Goal: Transaction & Acquisition: Book appointment/travel/reservation

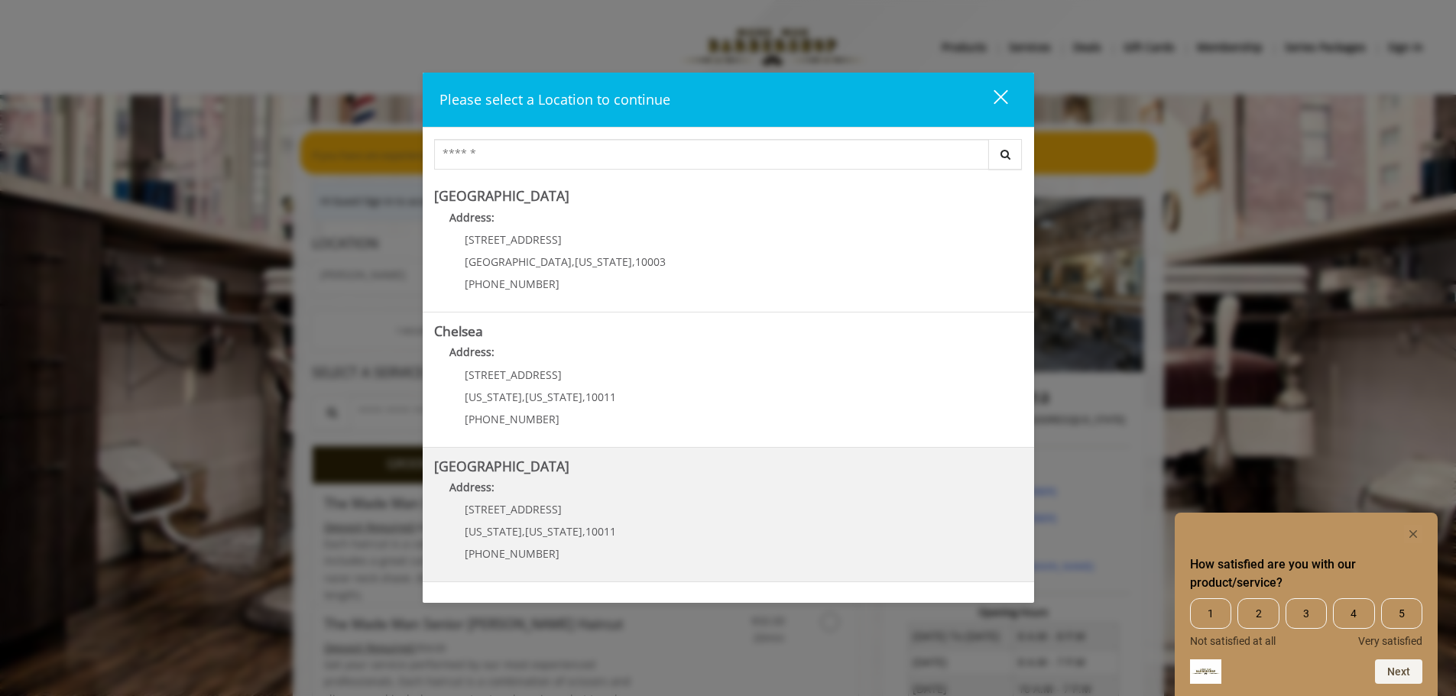
click at [701, 504] on Street "[GEOGRAPHIC_DATA] Address: [STREET_ADDRESS][US_STATE][US_STATE] (646) 850-0041" at bounding box center [728, 515] width 588 height 112
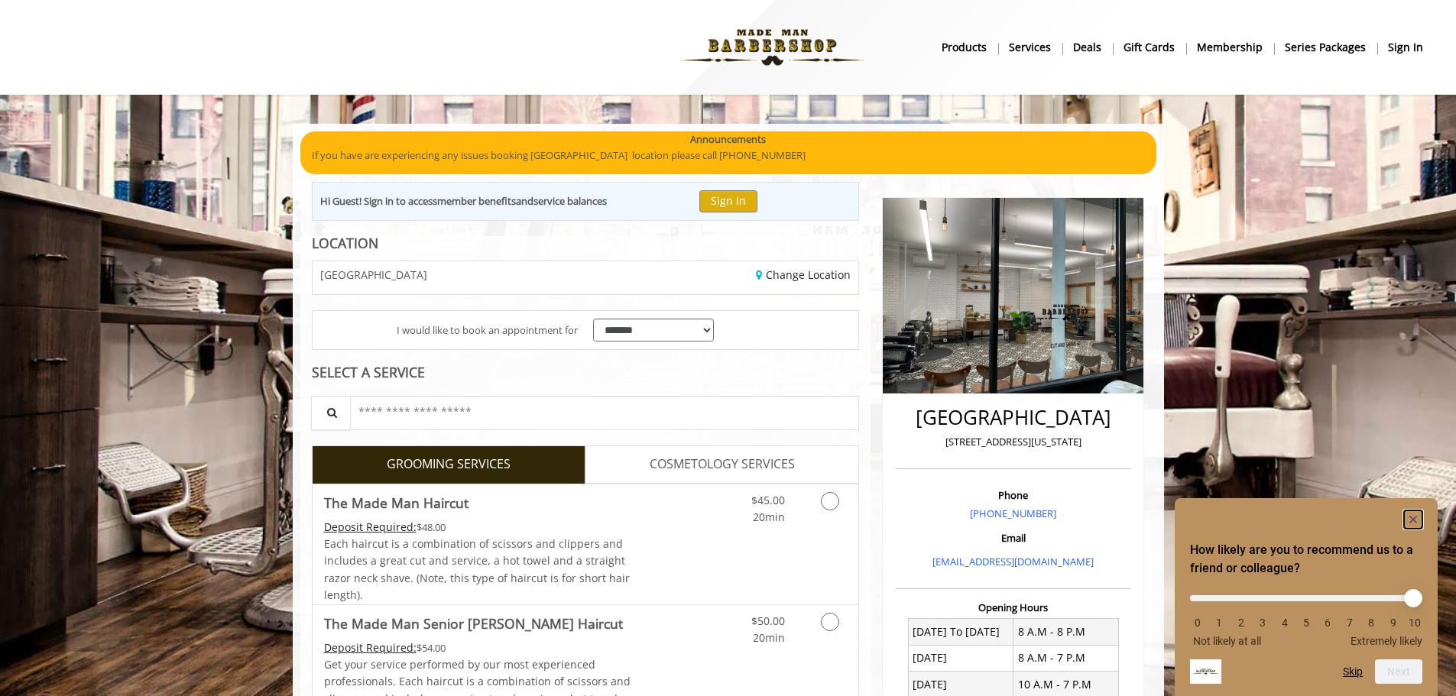
click at [1411, 510] on rect "Hide survey" at bounding box center [1413, 519] width 18 height 18
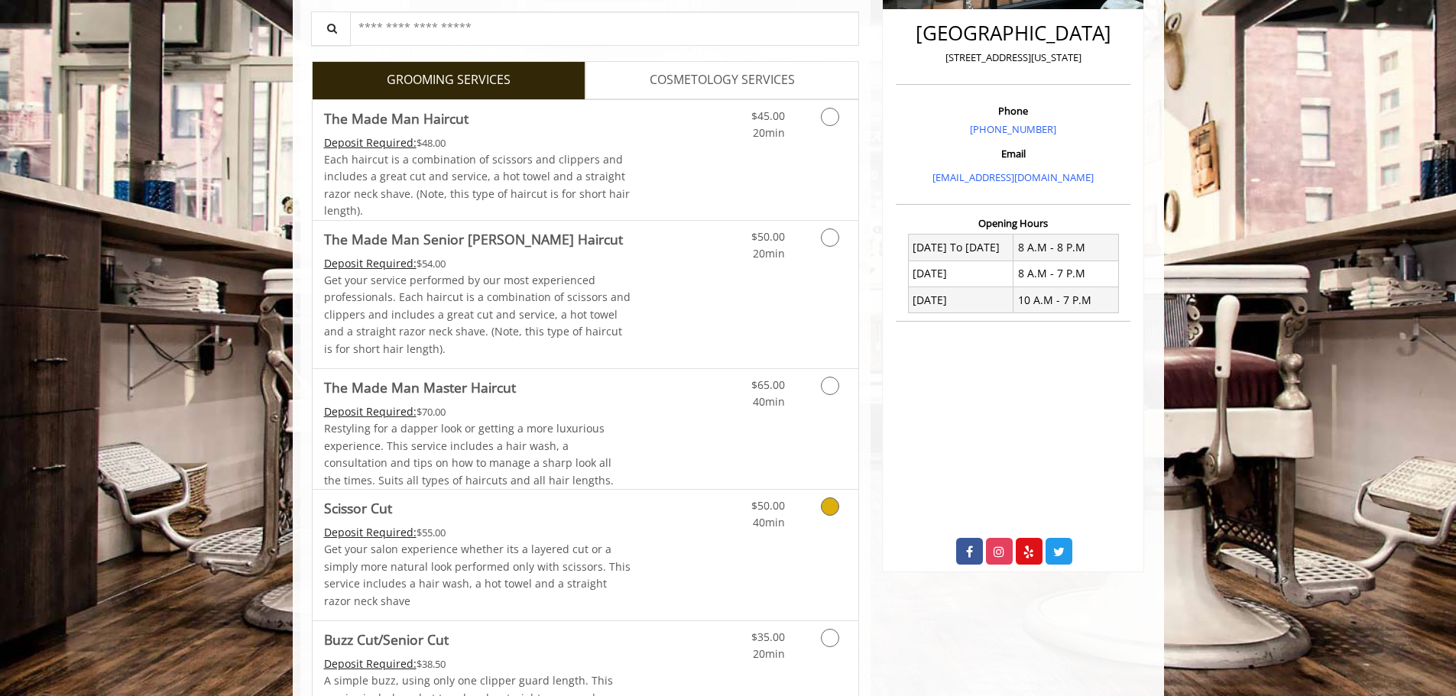
scroll to position [382, 0]
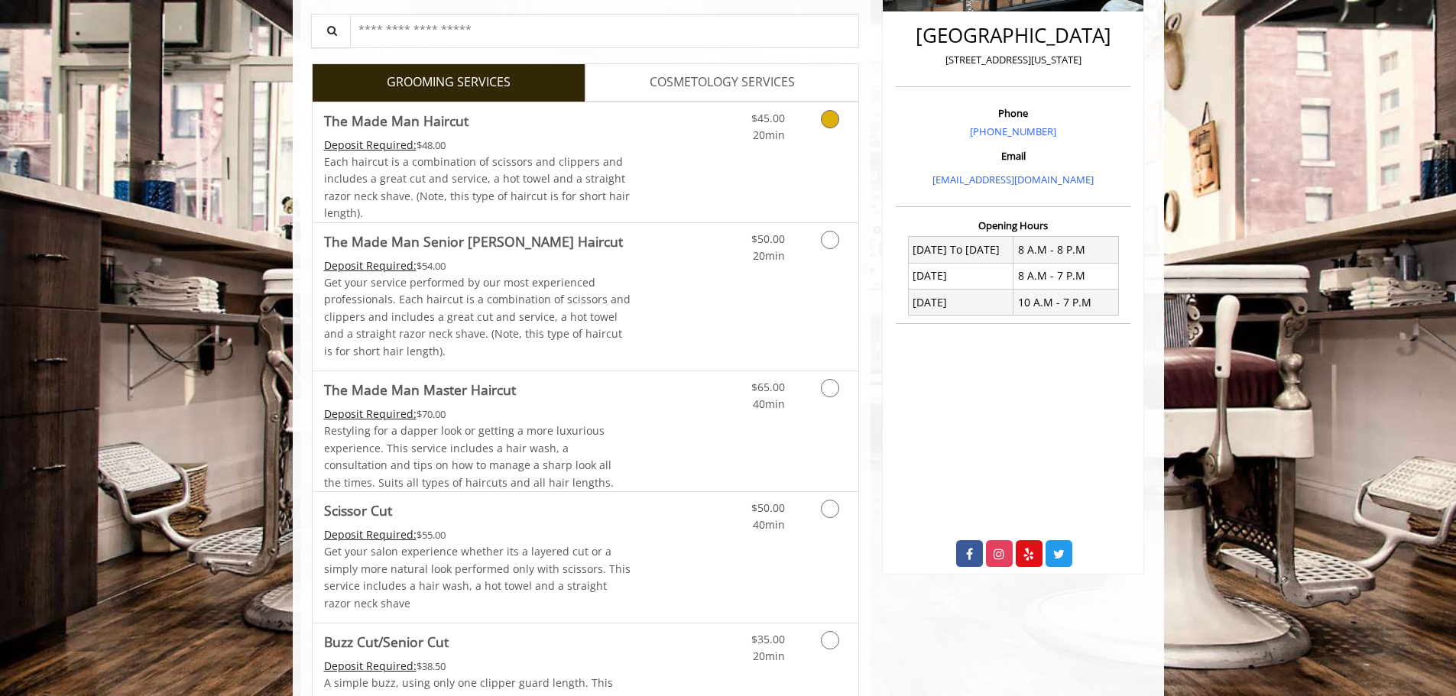
click at [775, 151] on div "$45.00 20min" at bounding box center [789, 162] width 137 height 120
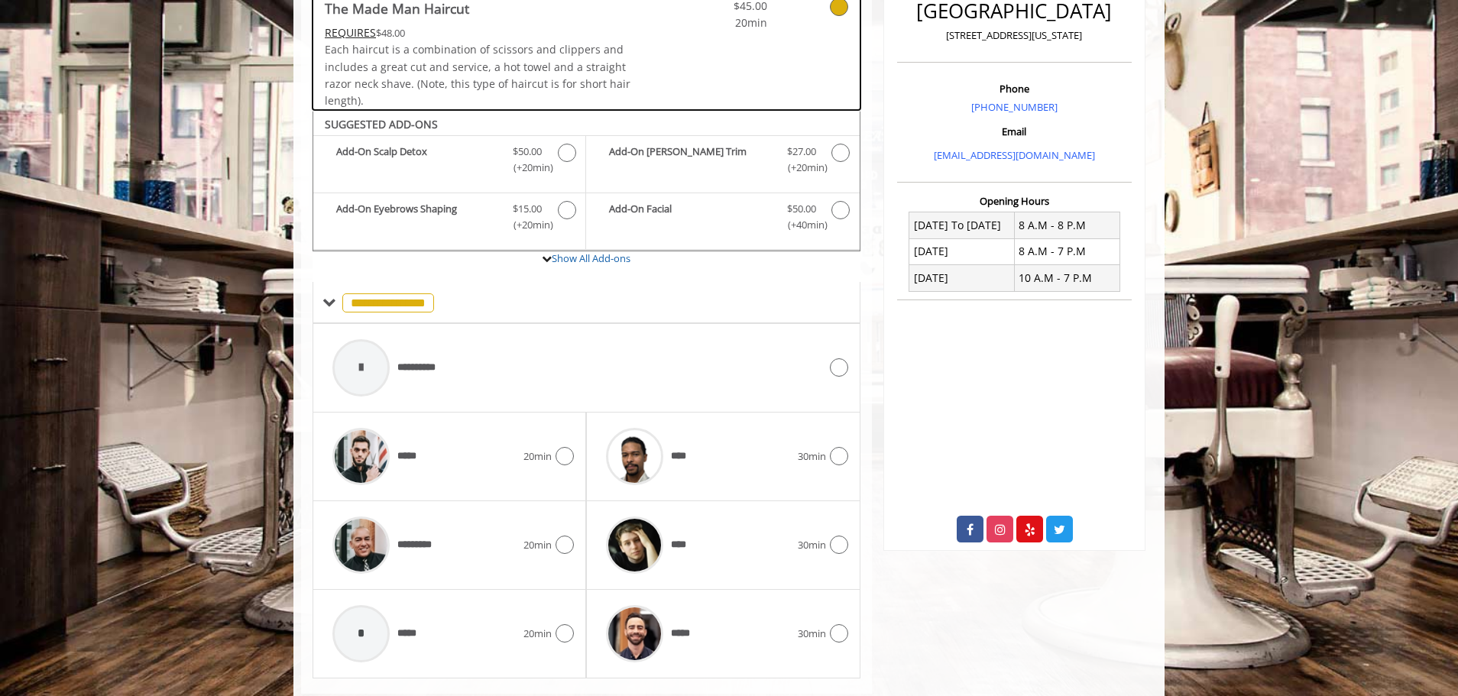
scroll to position [442, 0]
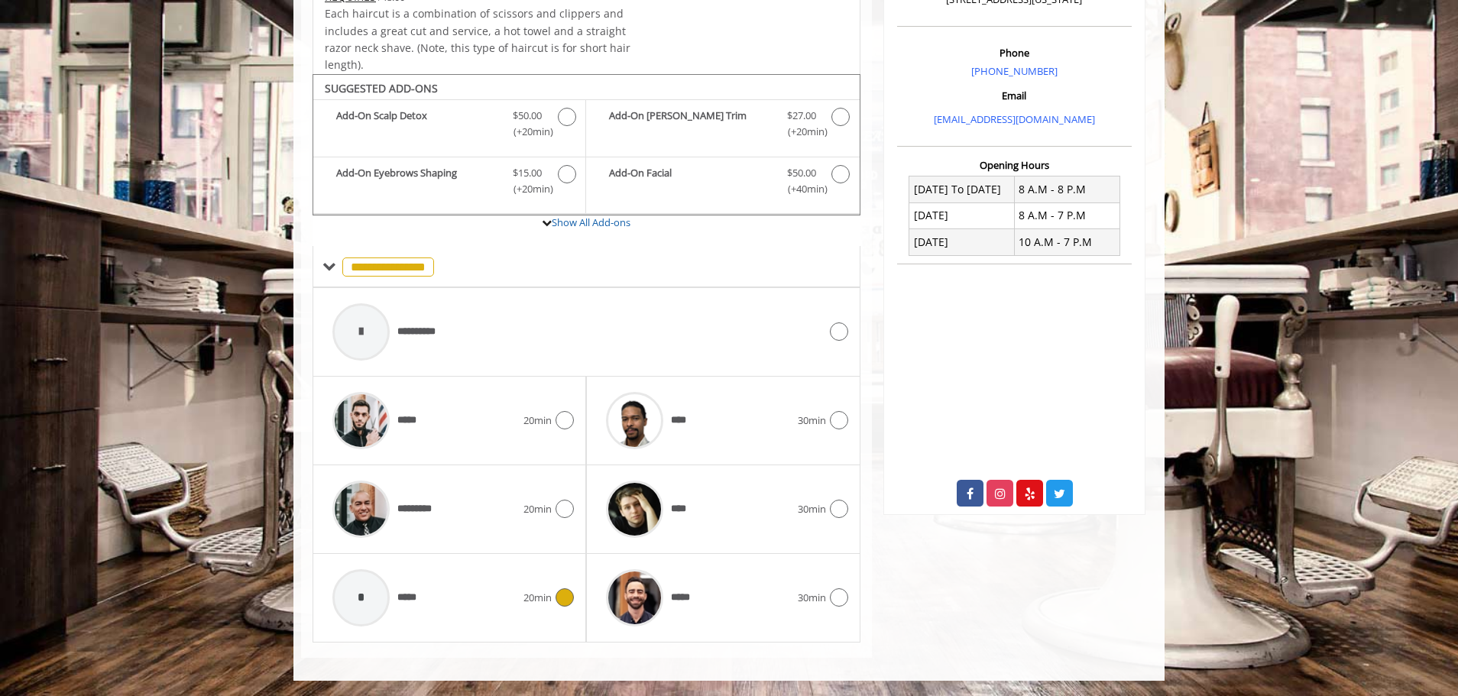
click at [543, 591] on span "20min" at bounding box center [537, 598] width 28 height 16
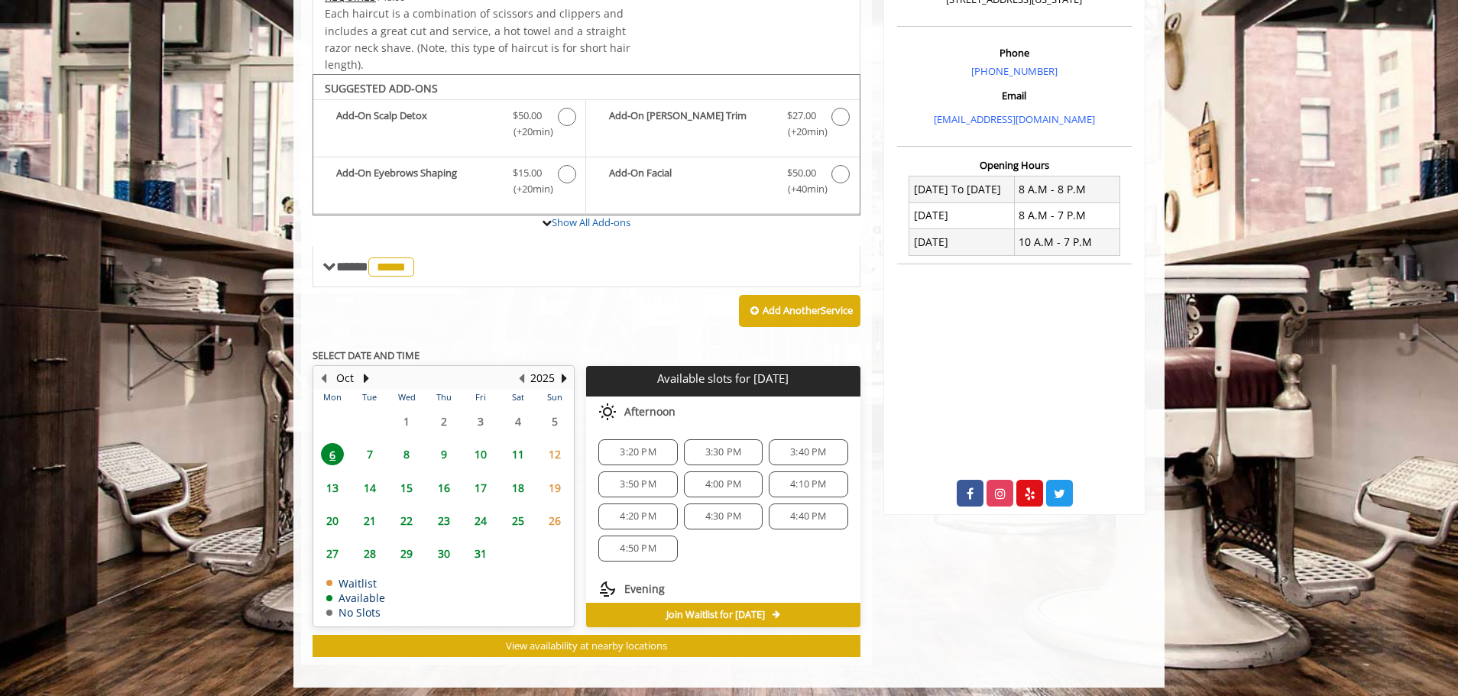
scroll to position [449, 0]
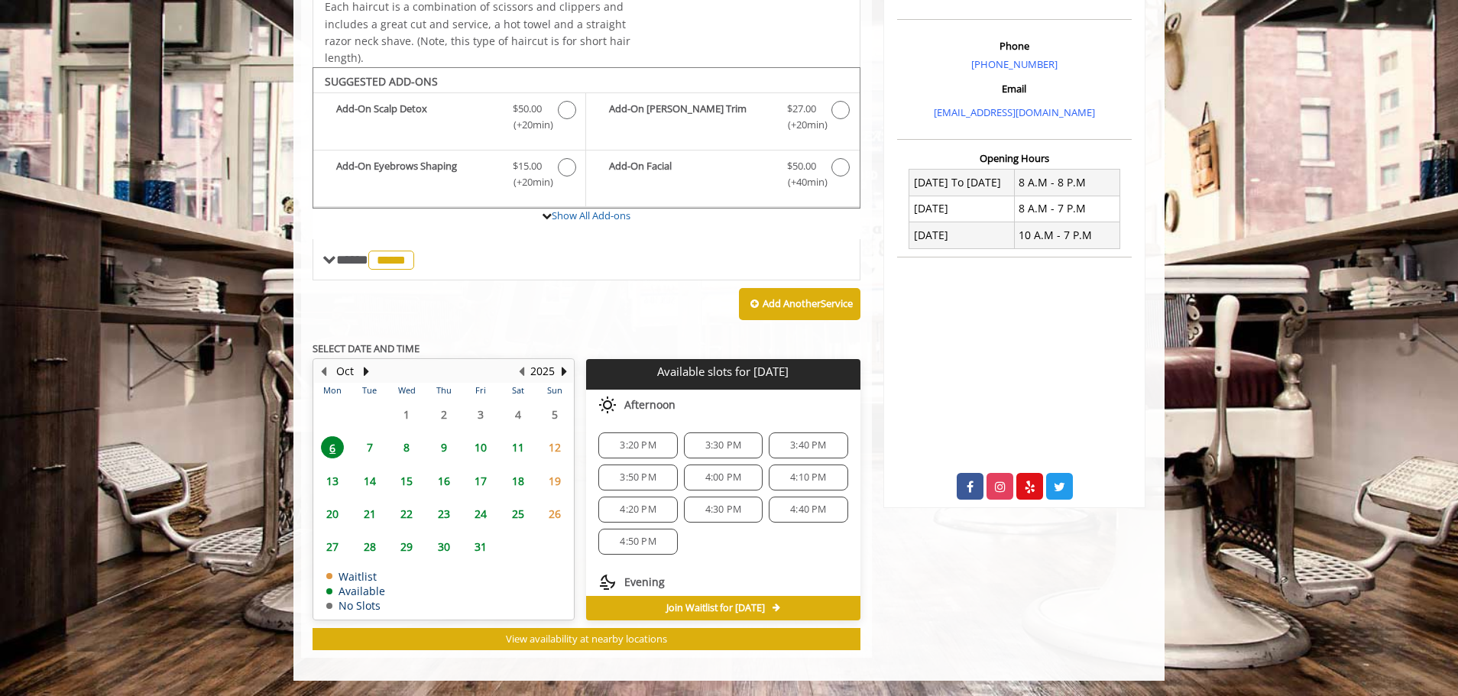
click at [371, 449] on span "7" at bounding box center [369, 447] width 23 height 22
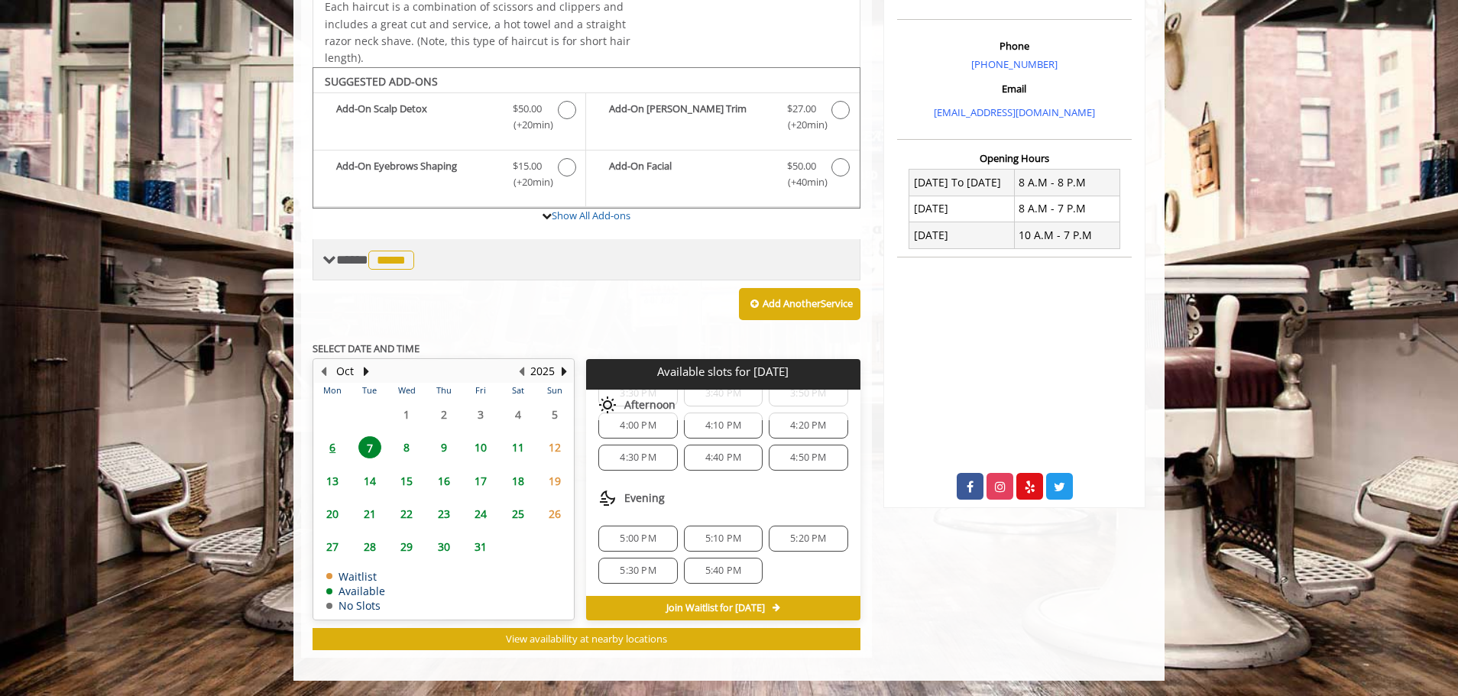
click at [339, 259] on span "**** ***** ********" at bounding box center [377, 260] width 82 height 14
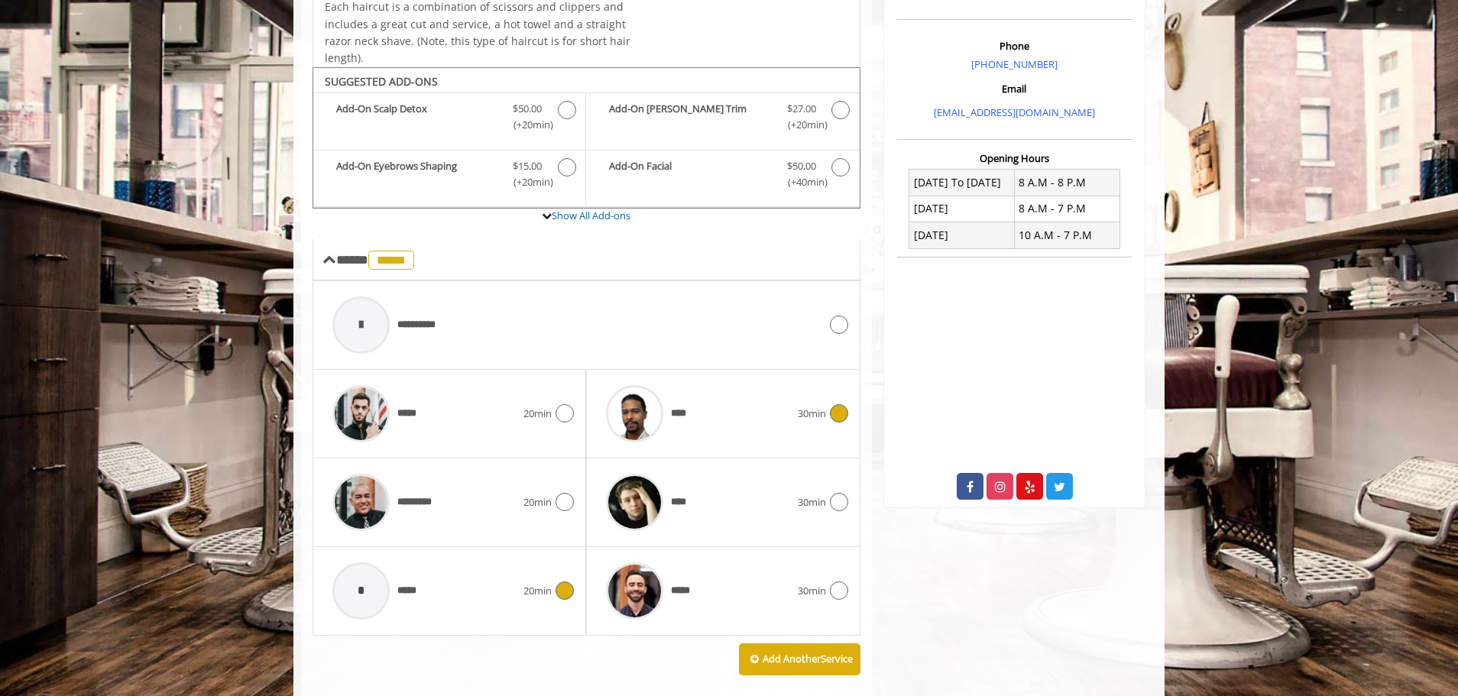
click at [835, 419] on icon at bounding box center [839, 413] width 18 height 18
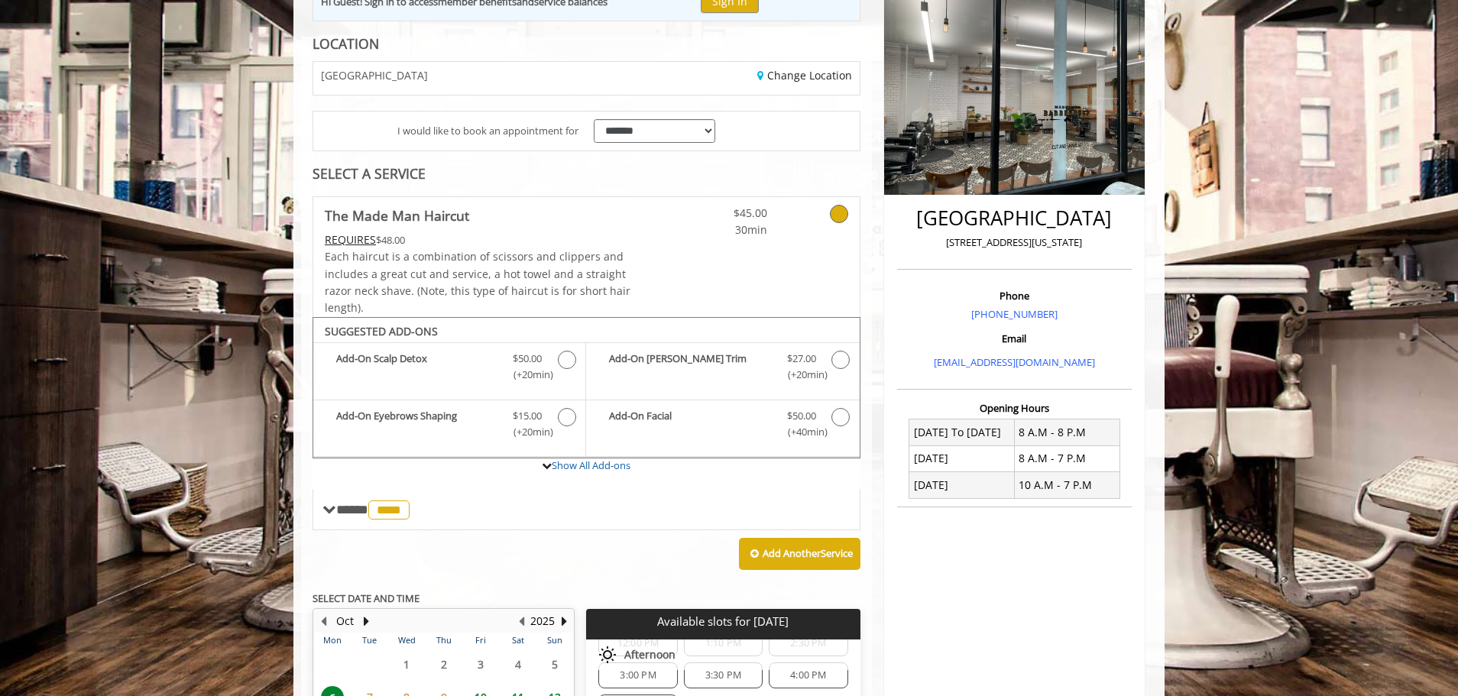
scroll to position [220, 0]
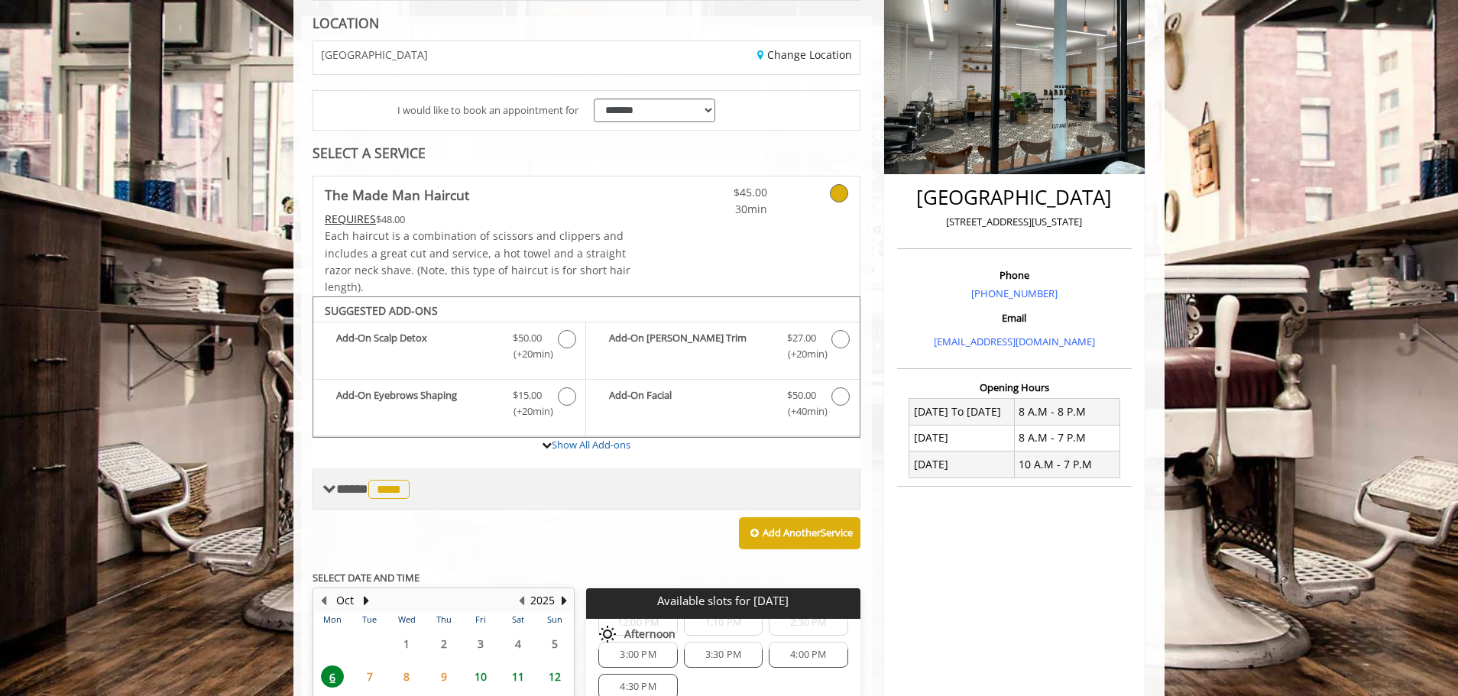
click at [715, 496] on div "**** **** ********" at bounding box center [587, 488] width 548 height 41
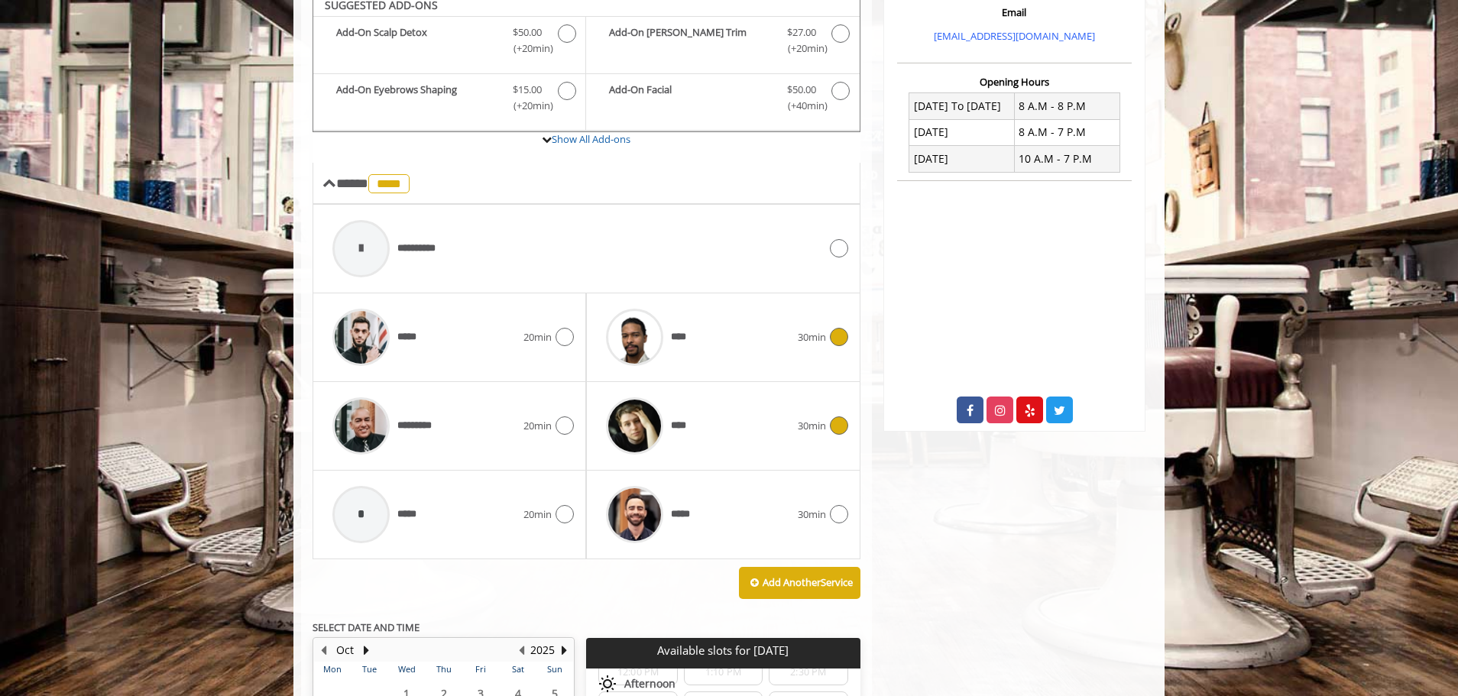
click at [825, 429] on span "30min" at bounding box center [812, 426] width 28 height 16
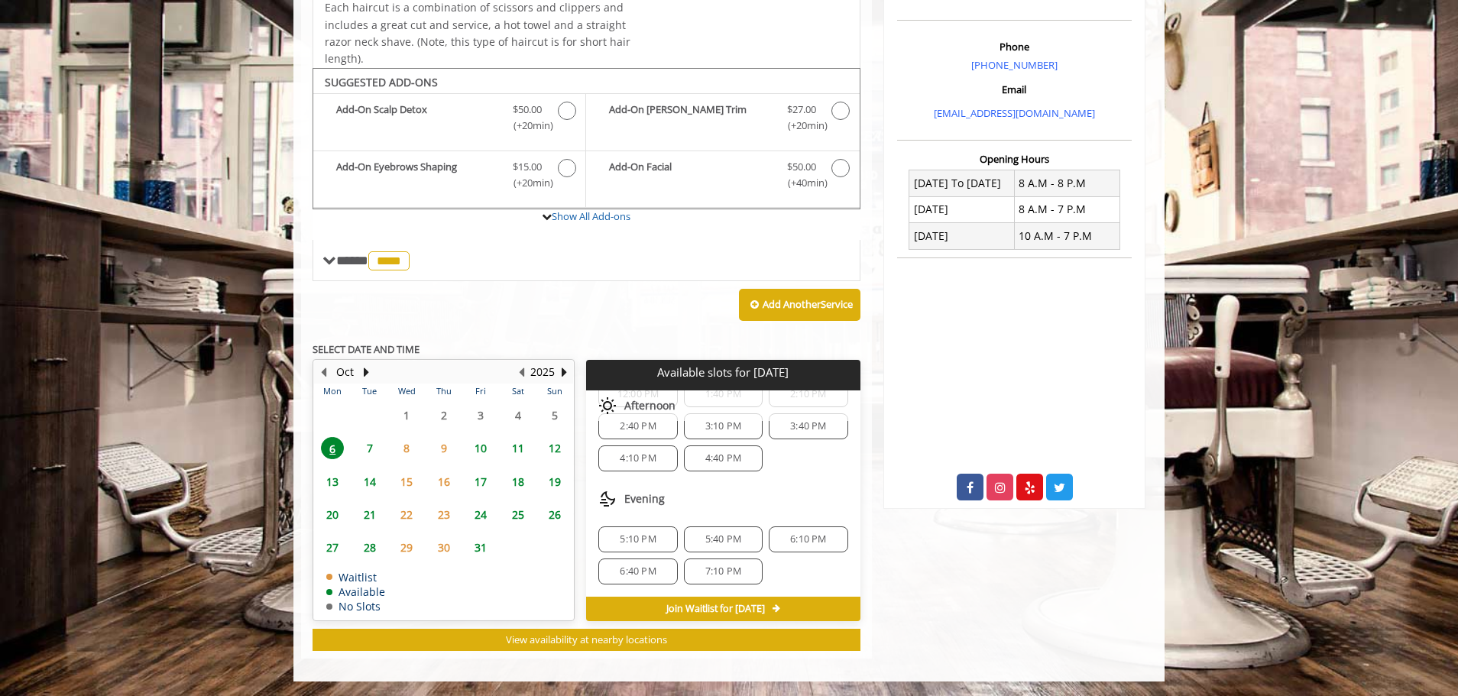
scroll to position [449, 0]
click at [372, 449] on span "7" at bounding box center [369, 447] width 23 height 22
click at [338, 445] on span "6" at bounding box center [332, 447] width 23 height 22
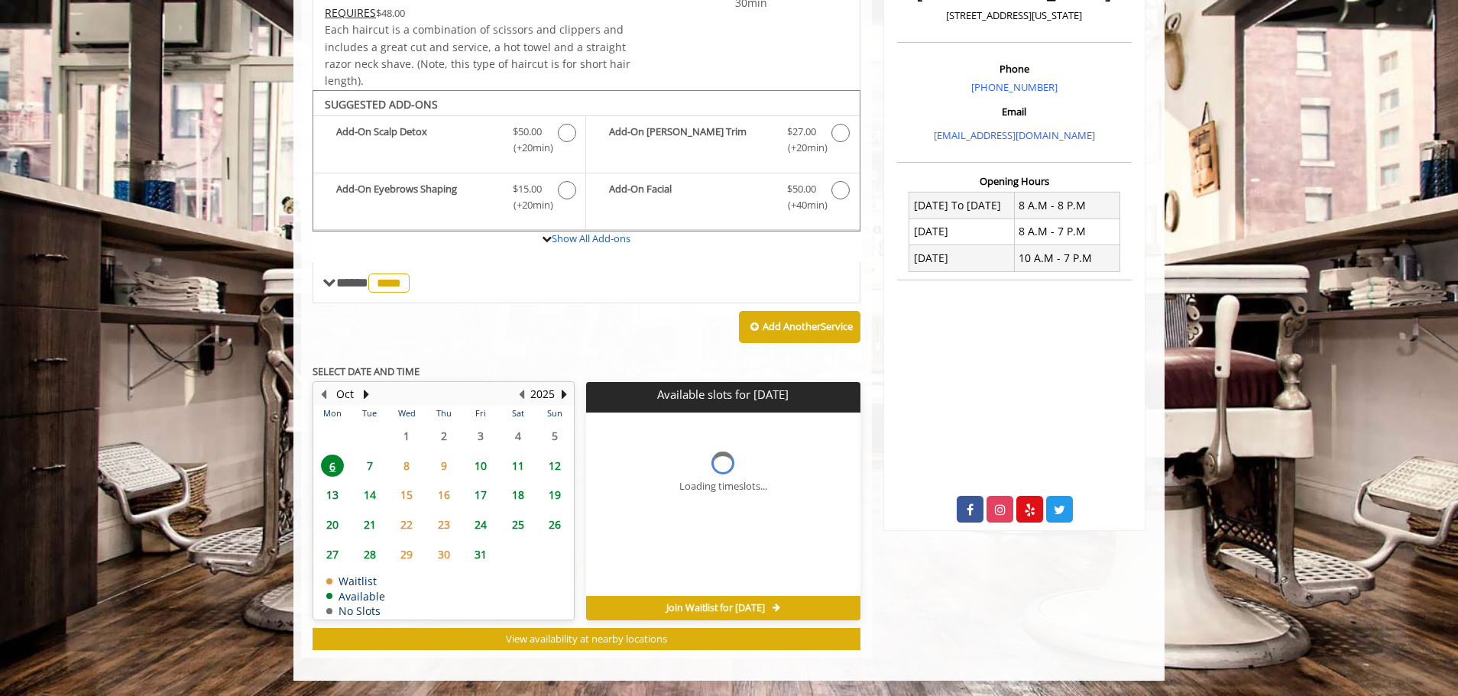
scroll to position [449, 0]
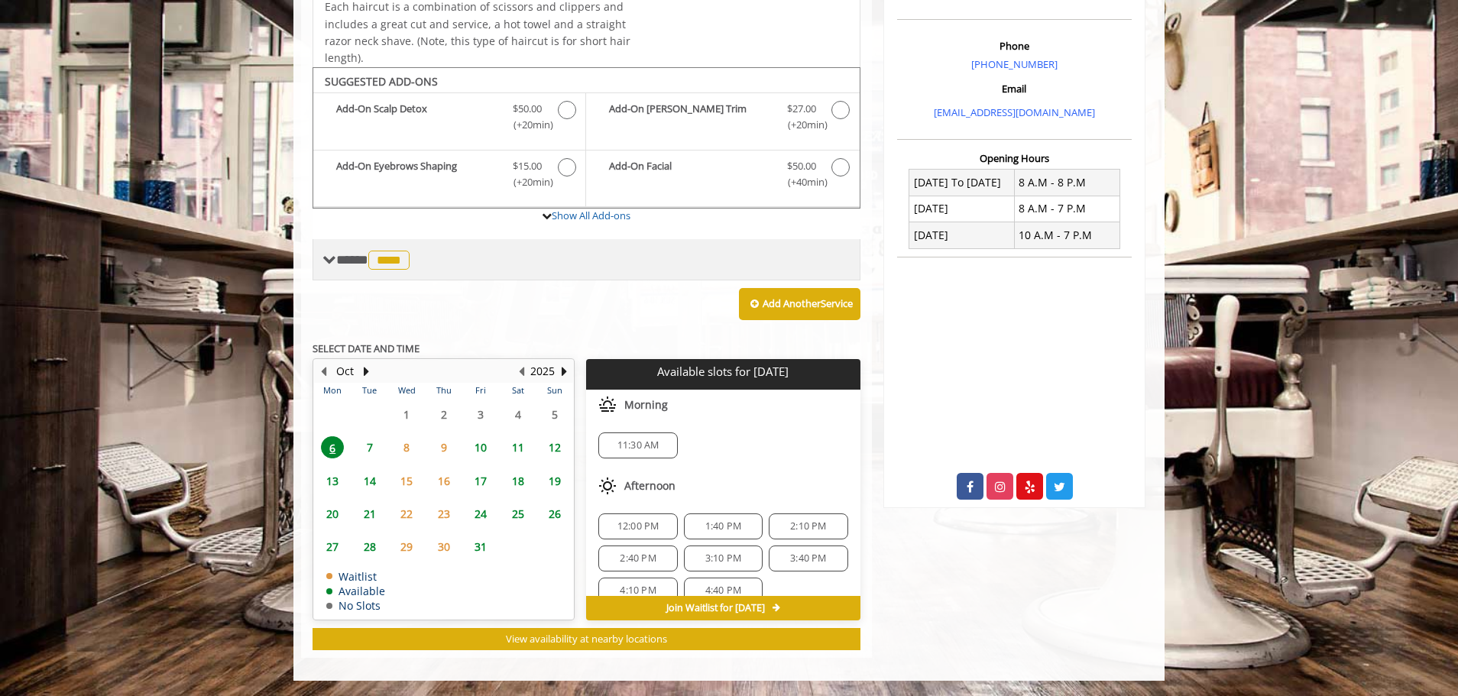
click at [557, 280] on div "**** **** ********" at bounding box center [587, 259] width 548 height 41
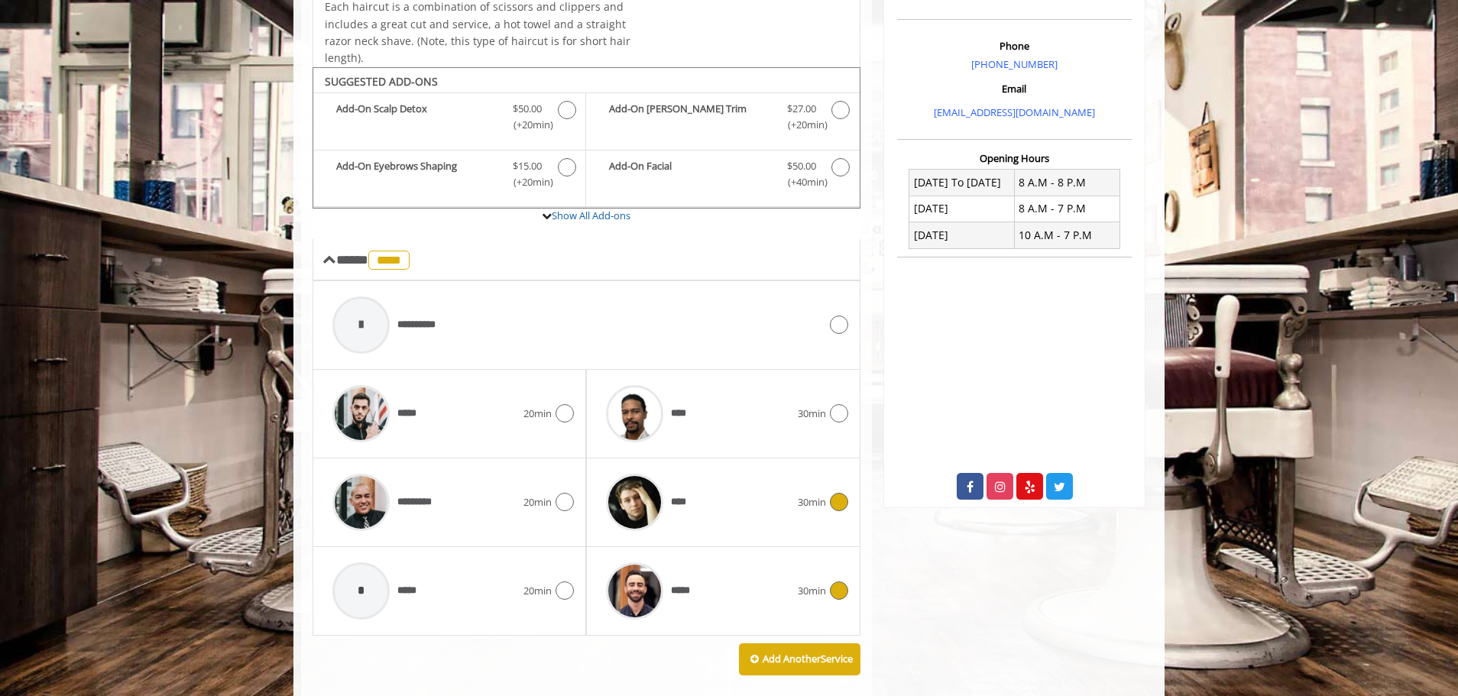
click at [669, 585] on div at bounding box center [634, 591] width 73 height 73
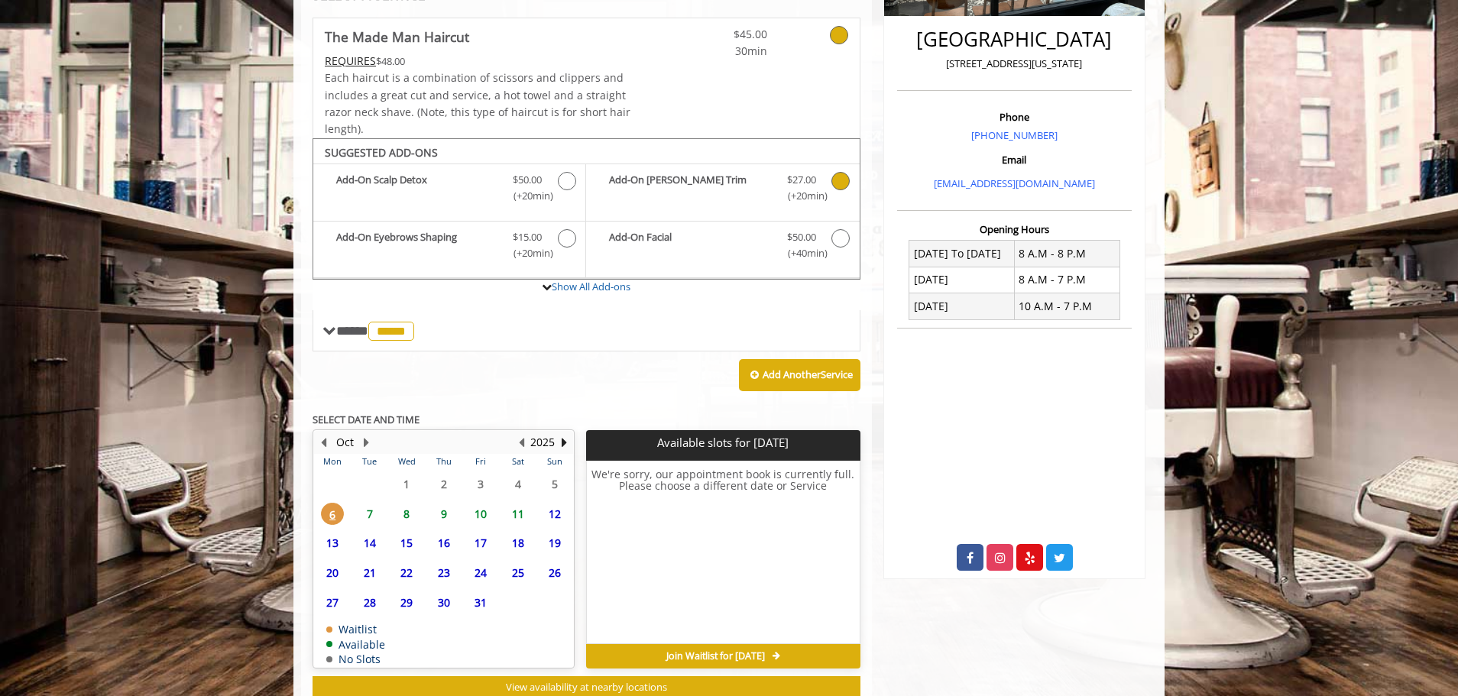
scroll to position [416, 0]
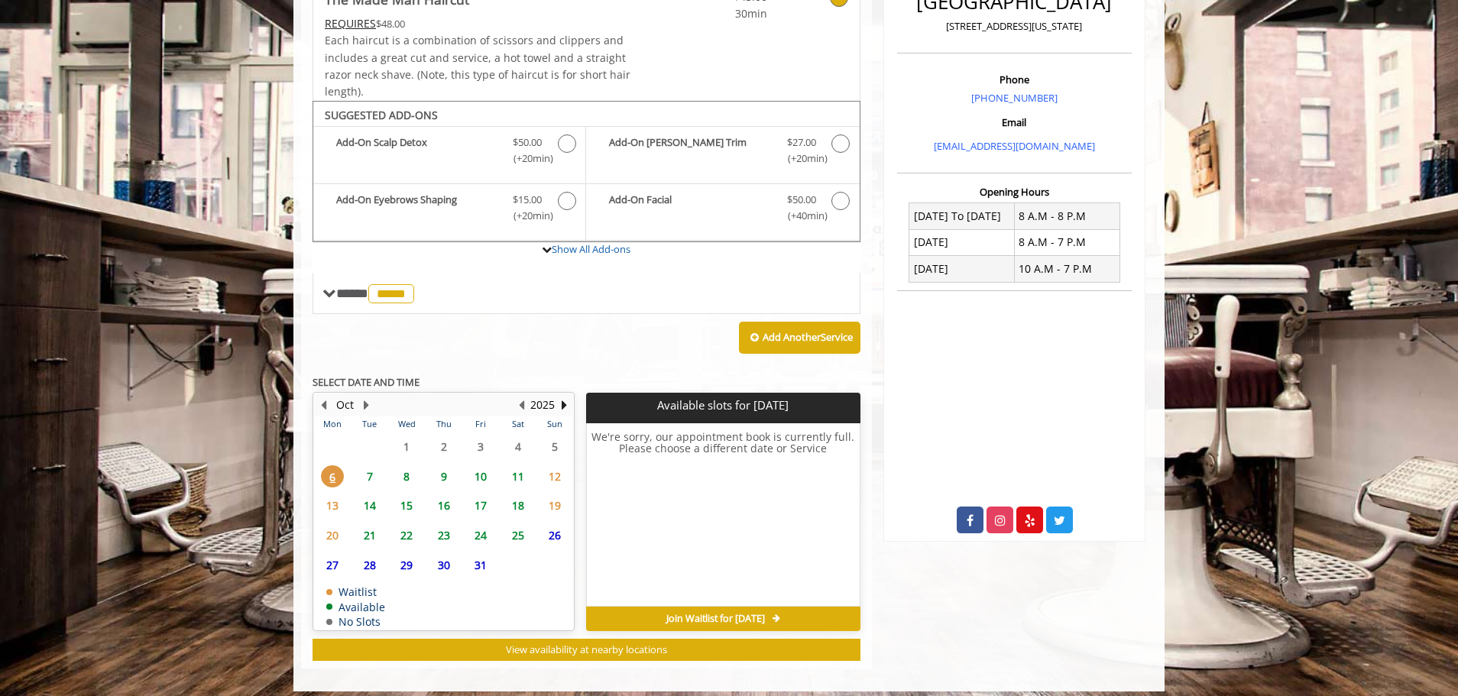
click at [374, 470] on span "7" at bounding box center [369, 476] width 23 height 22
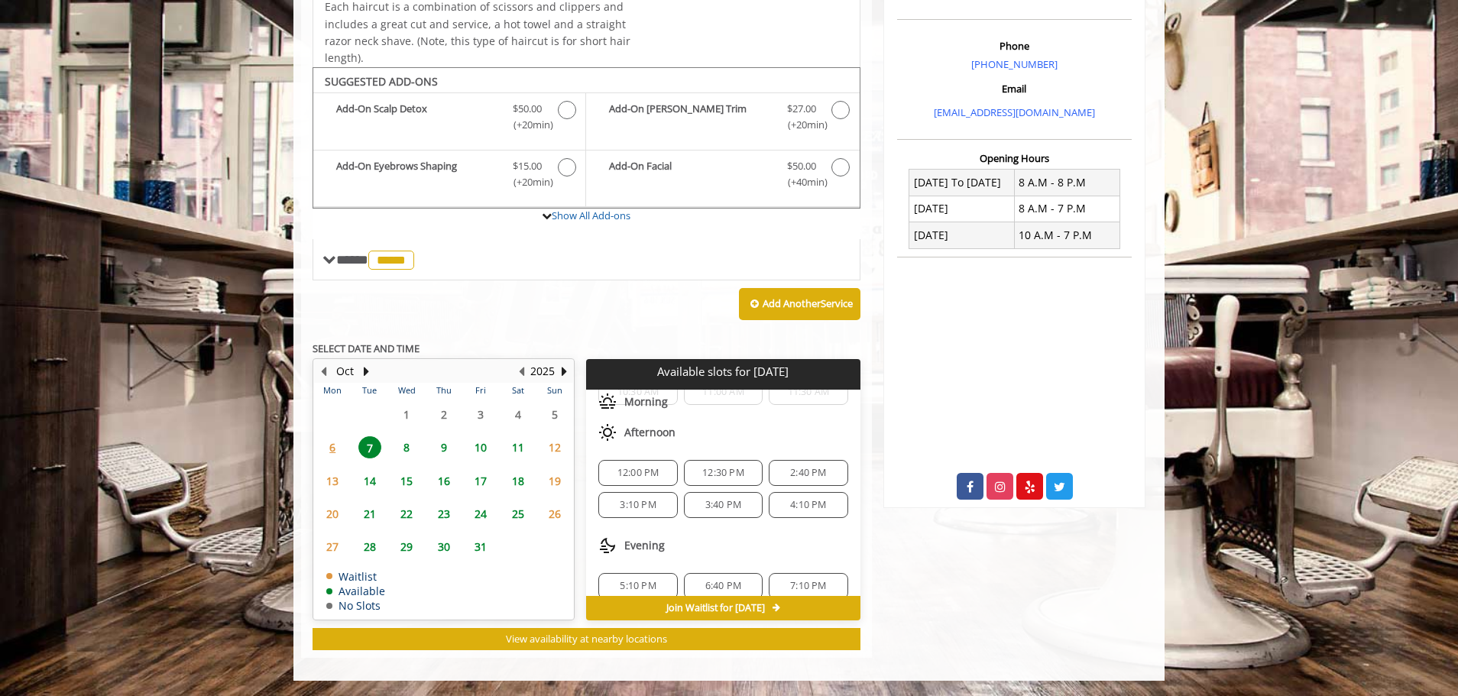
scroll to position [101, 0]
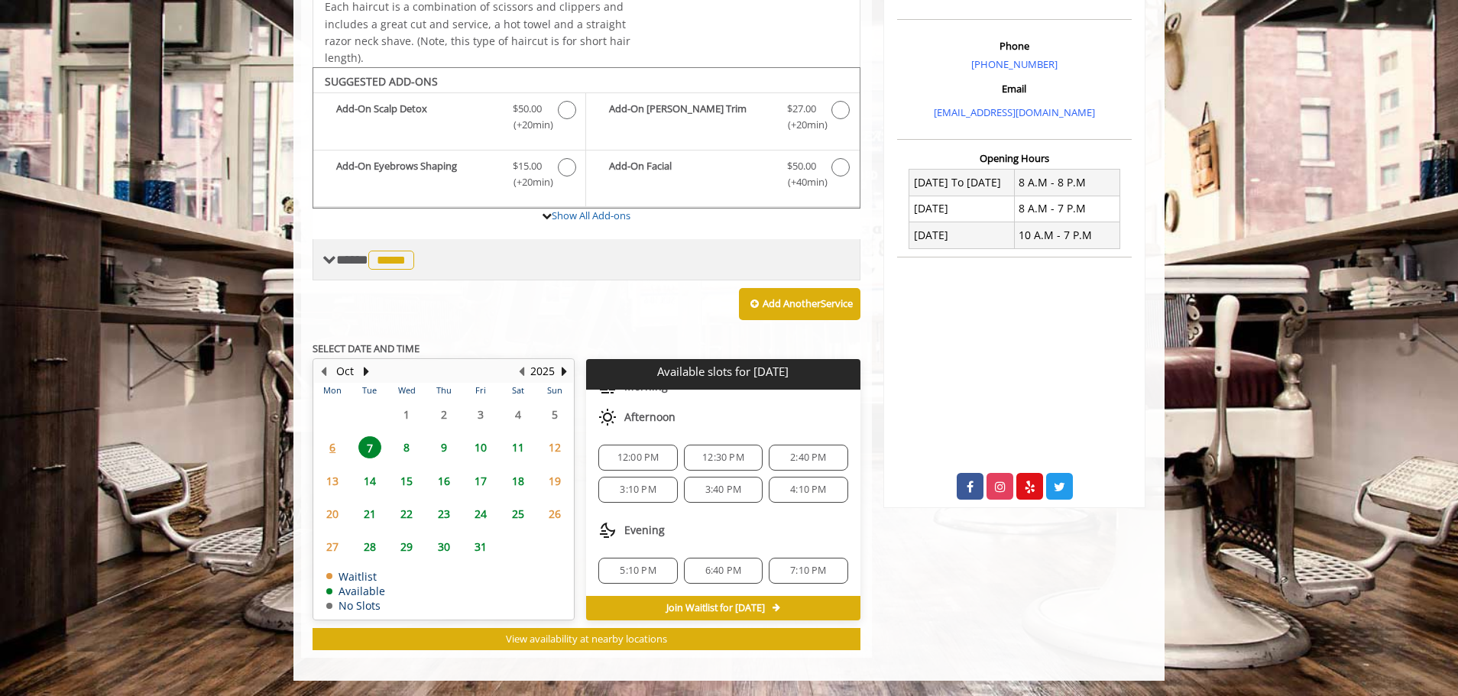
click at [585, 264] on div "**** ***** ********" at bounding box center [587, 259] width 548 height 41
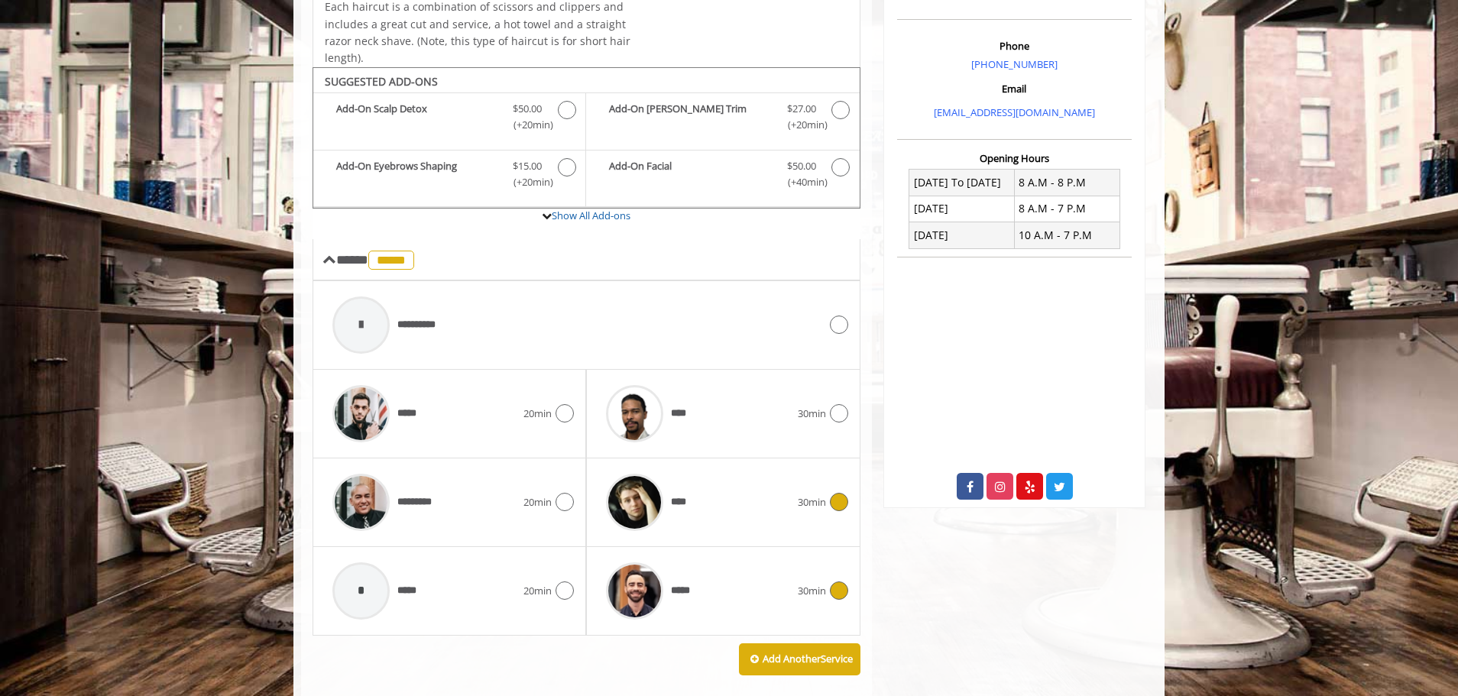
click at [834, 502] on icon at bounding box center [839, 502] width 18 height 18
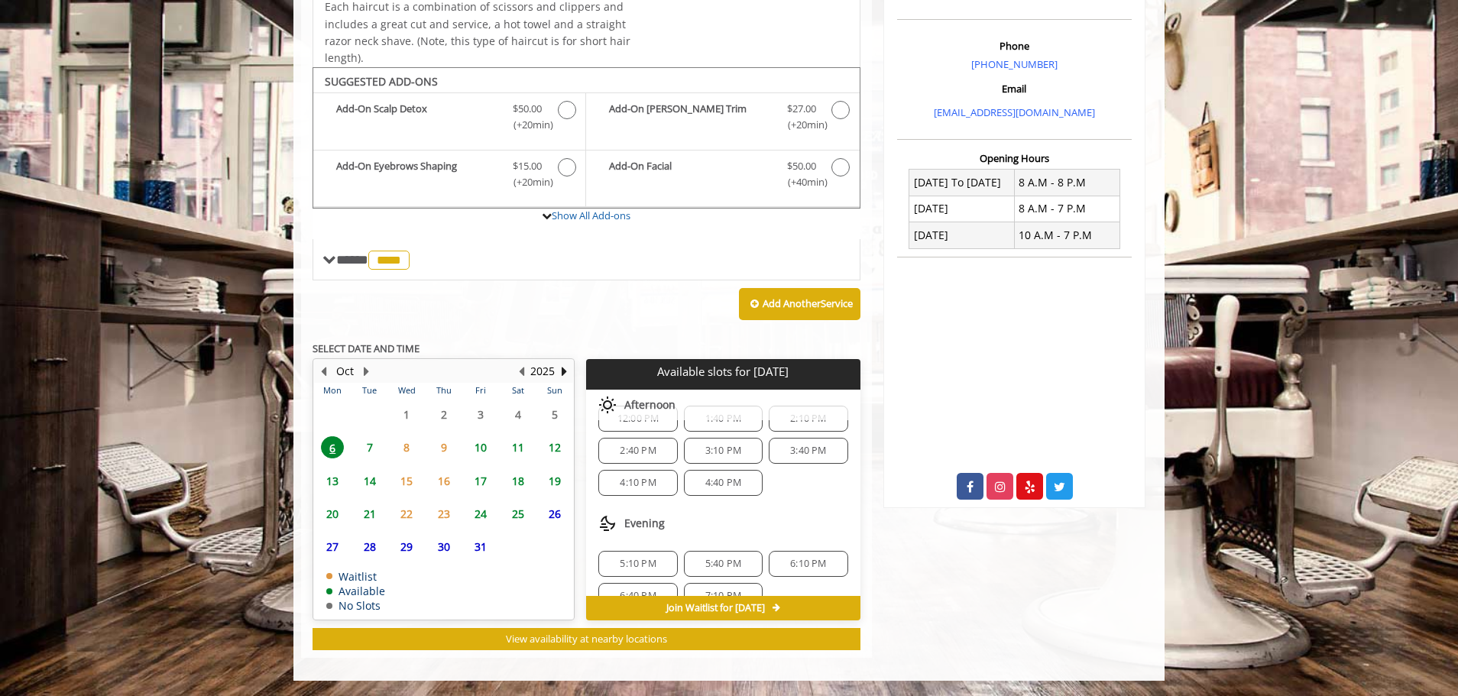
scroll to position [133, 0]
click at [368, 446] on span "7" at bounding box center [369, 447] width 23 height 22
click at [326, 449] on span "6" at bounding box center [332, 447] width 23 height 22
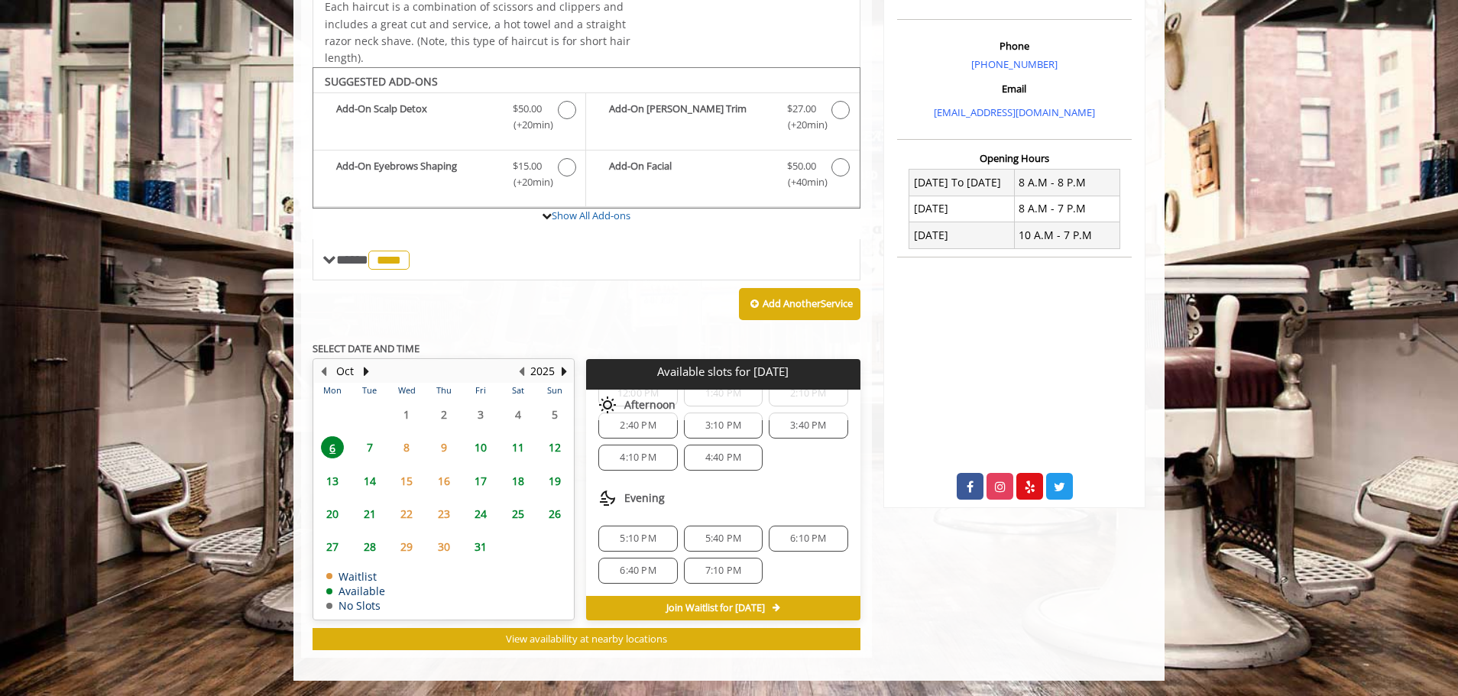
click at [360, 445] on span "7" at bounding box center [369, 447] width 23 height 22
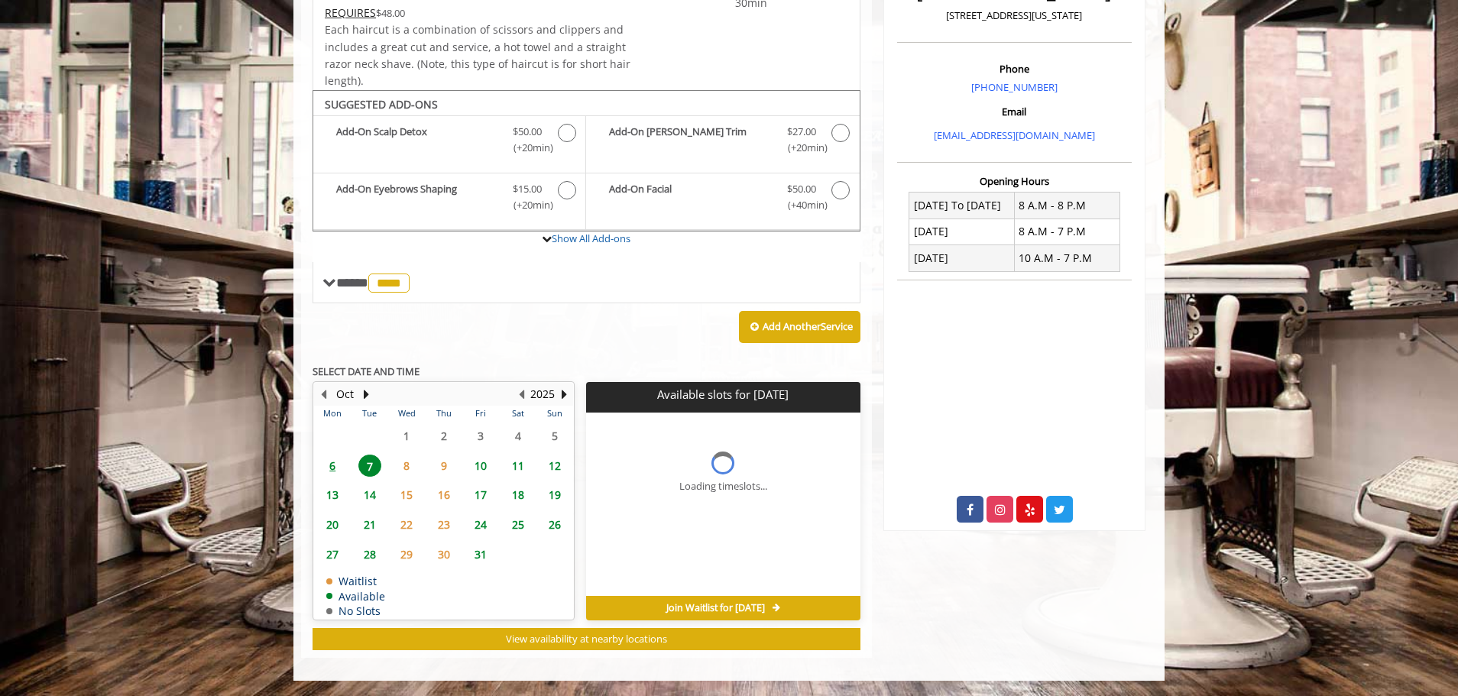
scroll to position [449, 0]
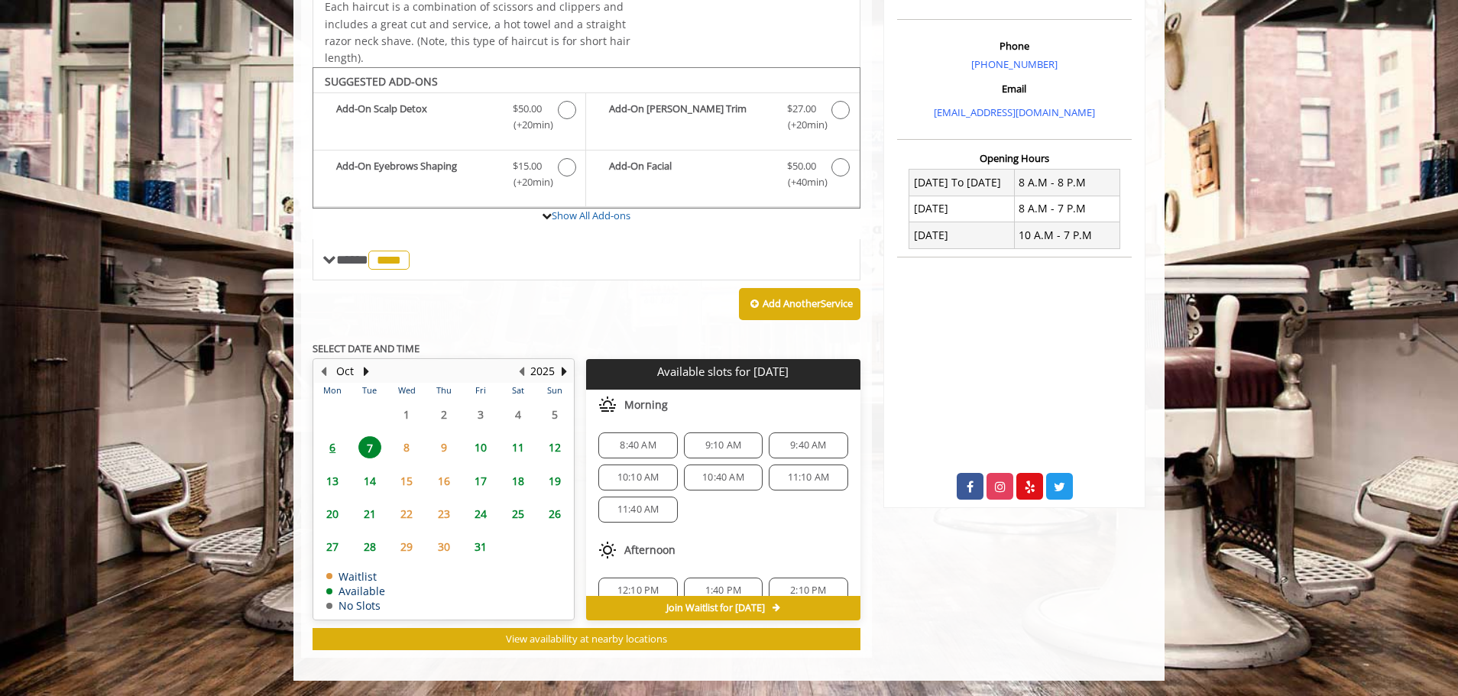
click at [332, 442] on span "6" at bounding box center [332, 447] width 23 height 22
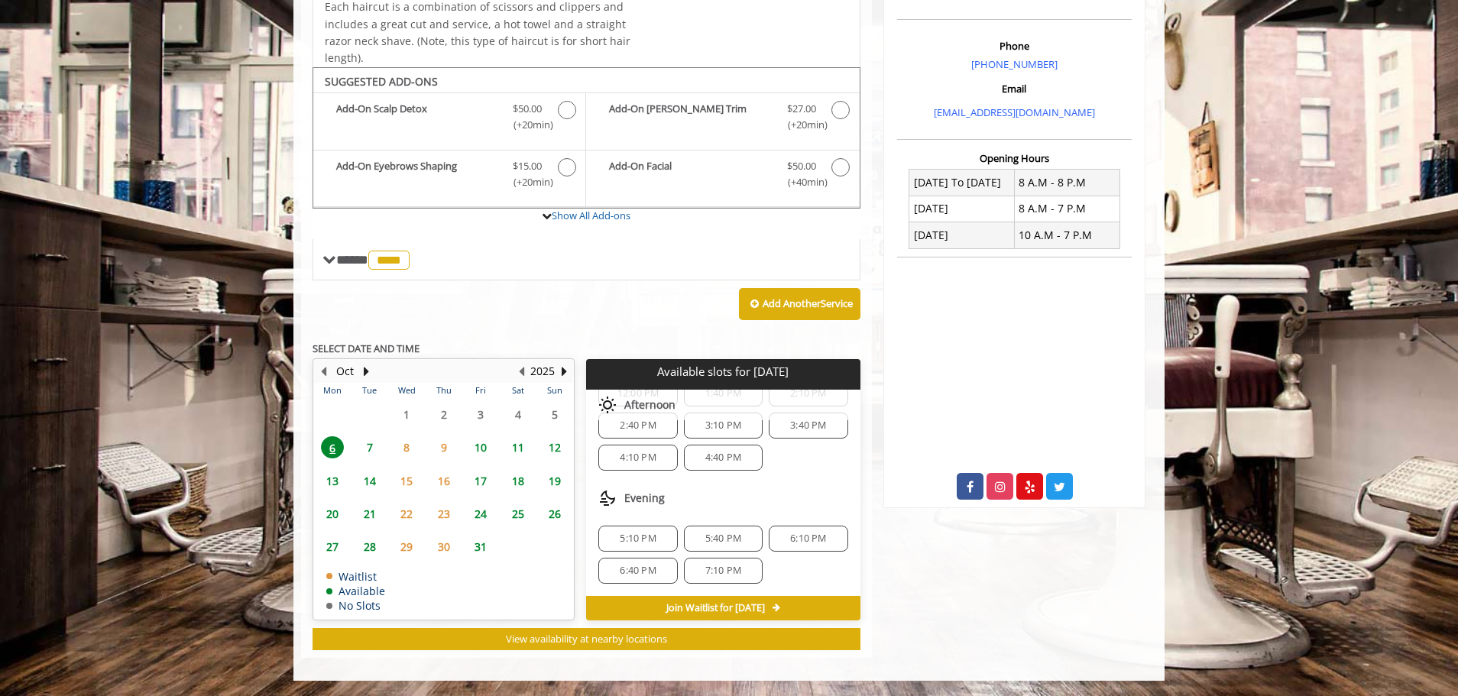
click at [372, 446] on span "7" at bounding box center [369, 447] width 23 height 22
